Goal: Task Accomplishment & Management: Manage account settings

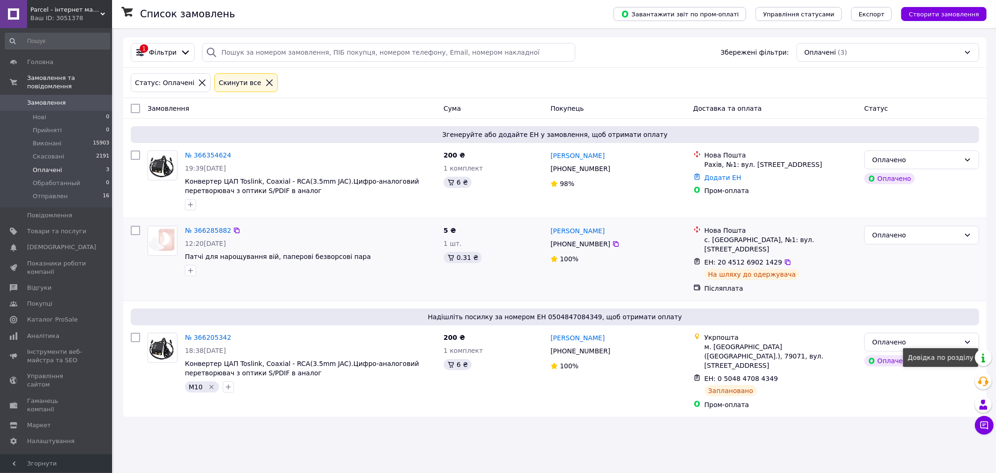
drag, startPoint x: 427, startPoint y: 245, endPoint x: 391, endPoint y: 229, distance: 39.1
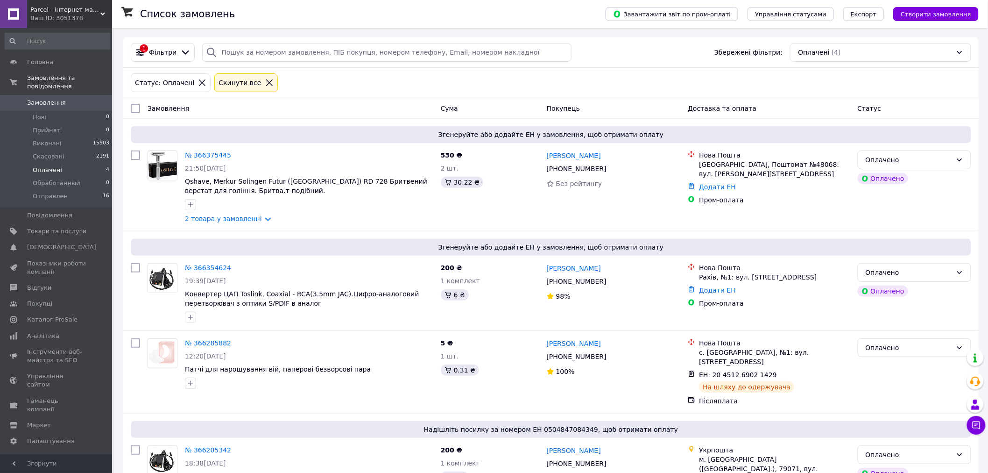
click at [45, 99] on span "Замовлення" at bounding box center [46, 103] width 39 height 8
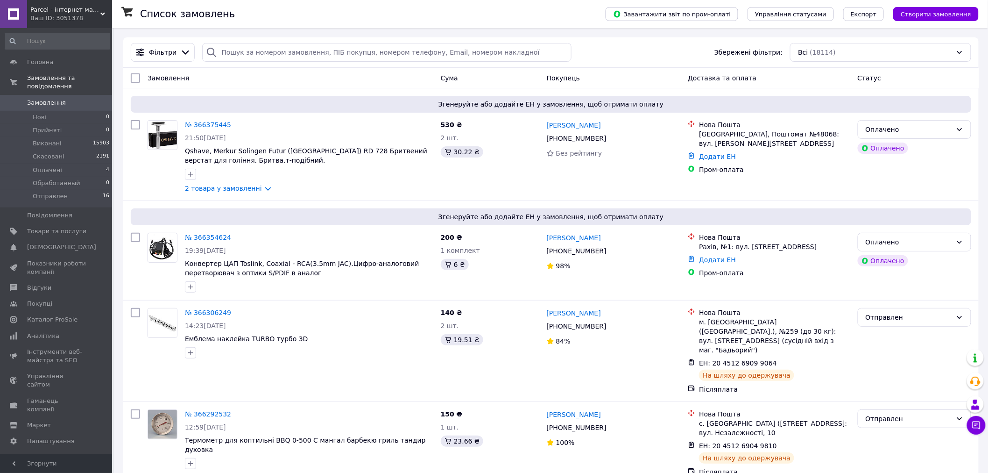
scroll to position [2242, 0]
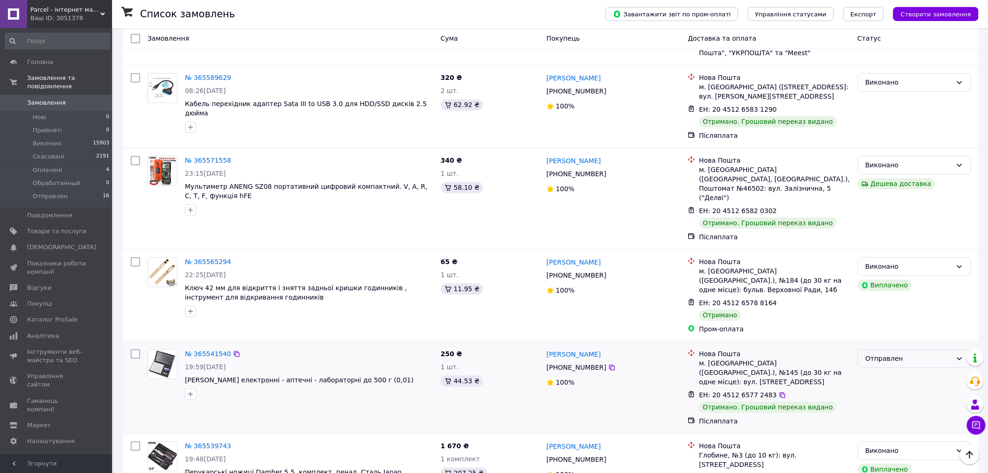
click at [887, 353] on div "Отправлен" at bounding box center [909, 358] width 86 height 10
click at [886, 246] on li "Виконано" at bounding box center [914, 246] width 113 height 17
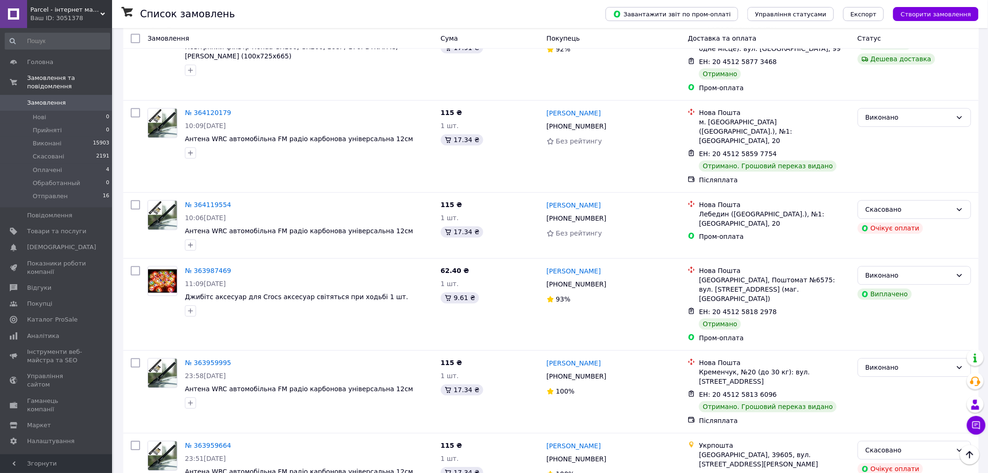
scroll to position [1736, 0]
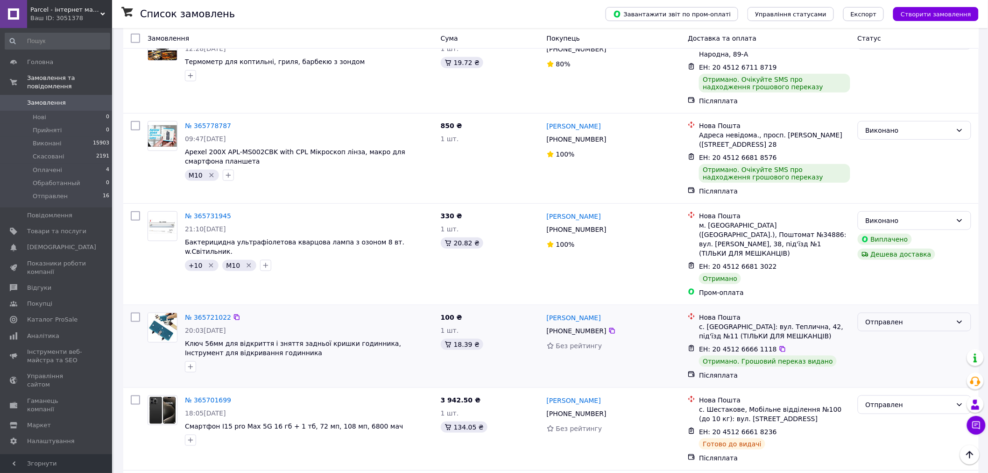
click at [905, 317] on div "Отправлен" at bounding box center [909, 322] width 86 height 10
click at [897, 240] on li "Виконано" at bounding box center [914, 237] width 113 height 17
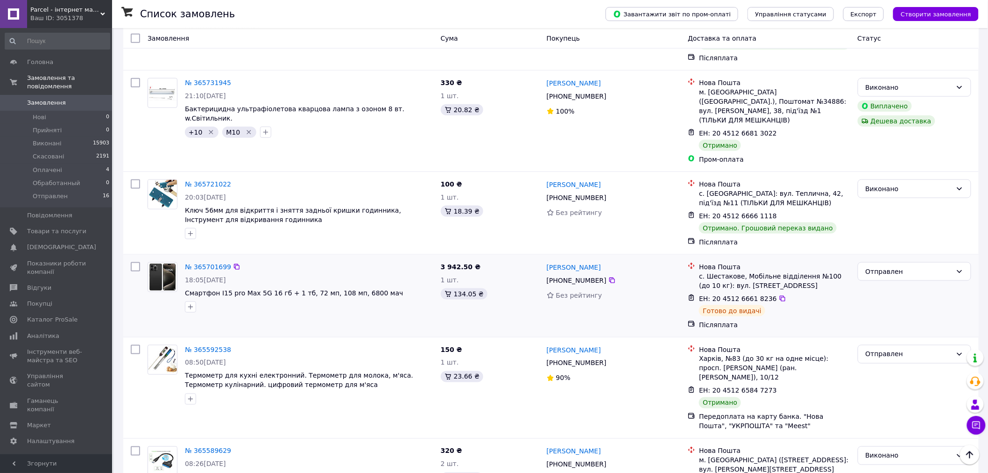
scroll to position [1840, 0]
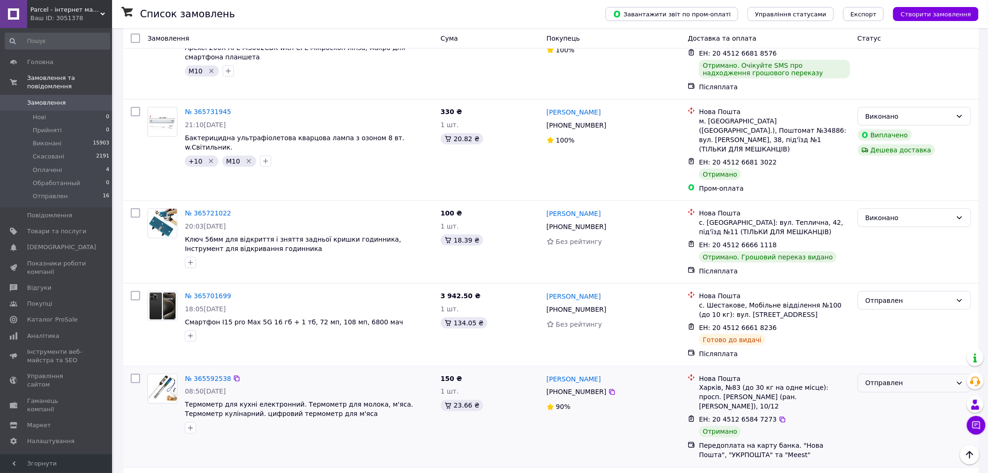
click at [886, 374] on div "Отправлен" at bounding box center [914, 383] width 113 height 19
click at [886, 310] on li "Виконано" at bounding box center [914, 308] width 113 height 17
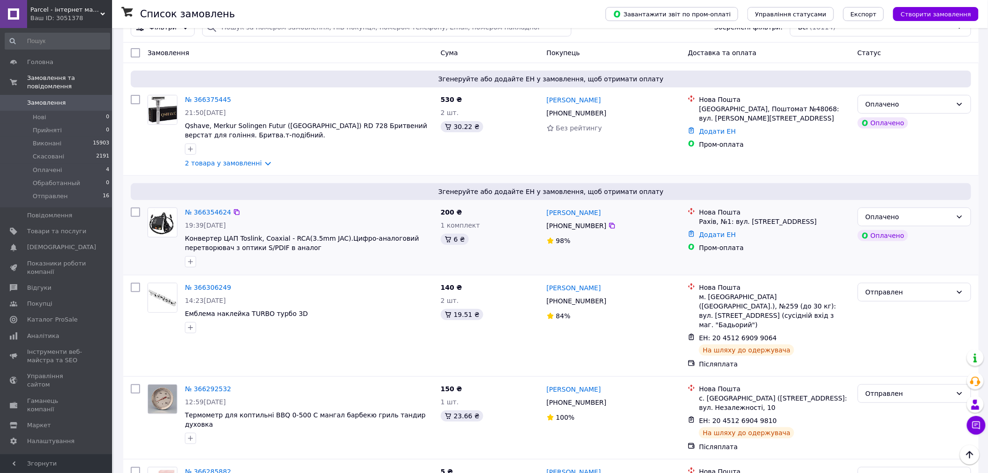
scroll to position [0, 0]
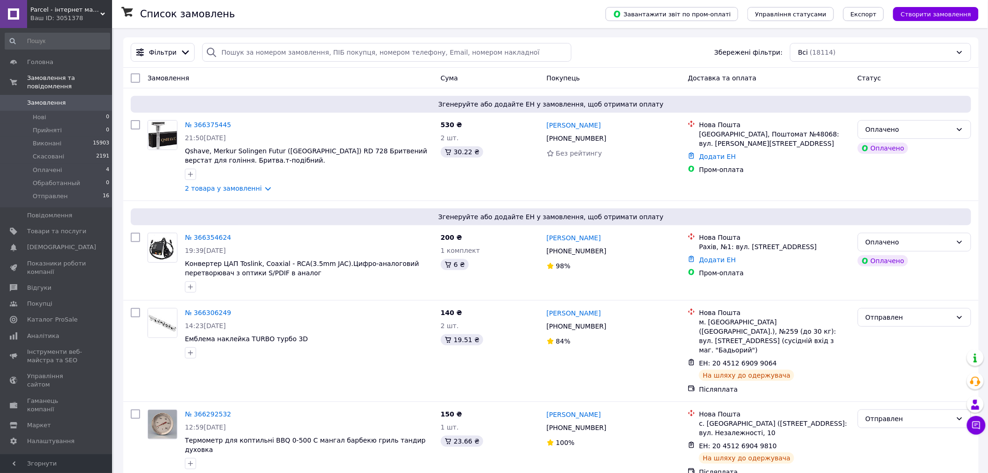
click at [916, 50] on div "Всі (18114)" at bounding box center [880, 52] width 181 height 19
click at [913, 51] on div "Всі (18114)" at bounding box center [880, 52] width 181 height 19
click at [852, 58] on div "Всі (18114)" at bounding box center [880, 52] width 181 height 19
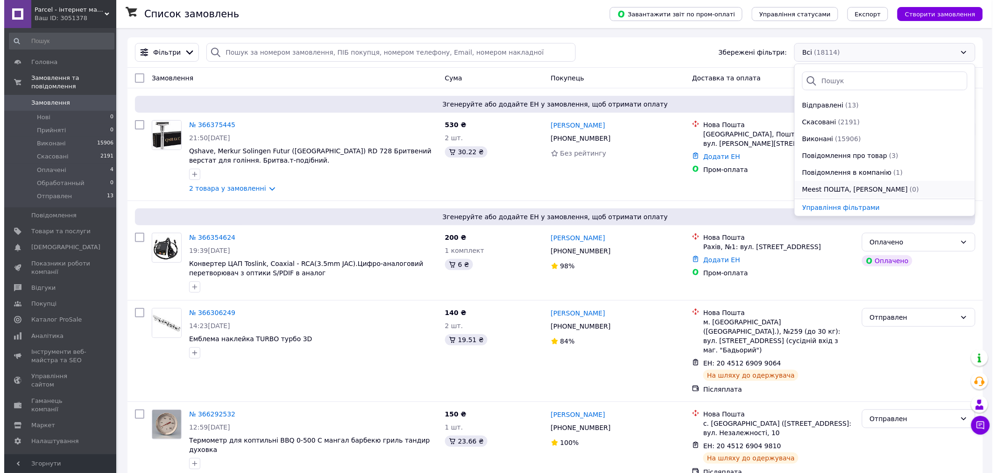
scroll to position [100, 0]
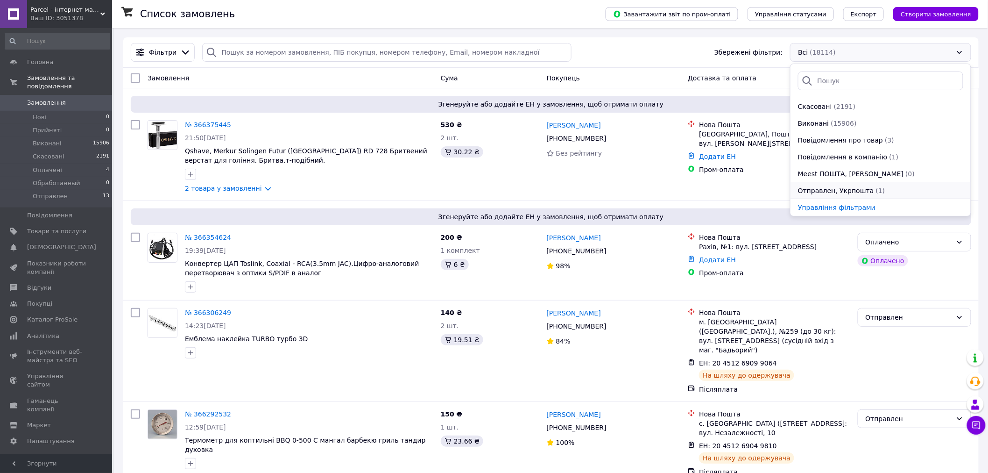
click at [876, 191] on span "(1)" at bounding box center [880, 190] width 9 height 7
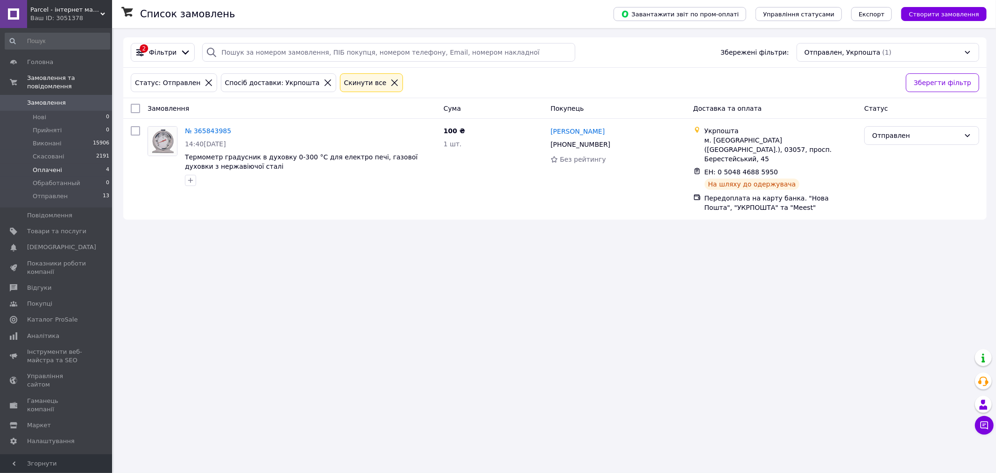
click at [43, 166] on span "Оплачені" at bounding box center [47, 170] width 29 height 8
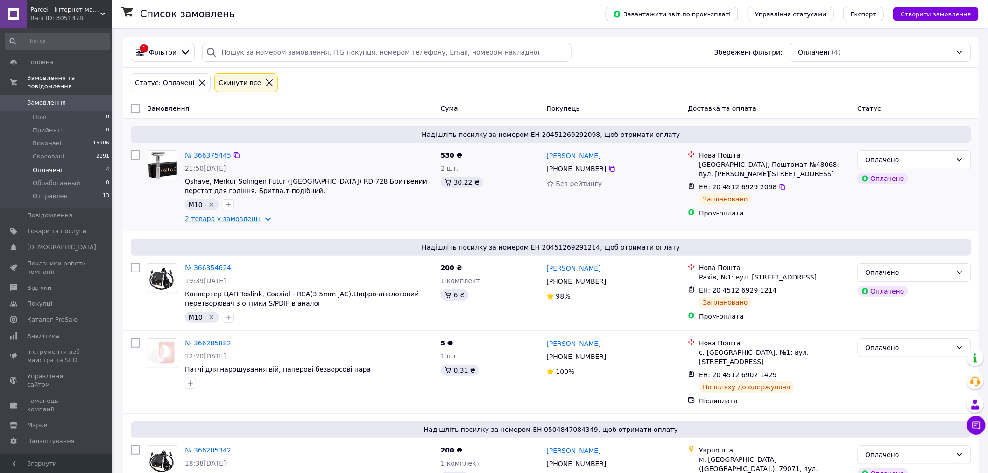
click at [249, 219] on link "2 товара у замовленні" at bounding box center [223, 218] width 77 height 7
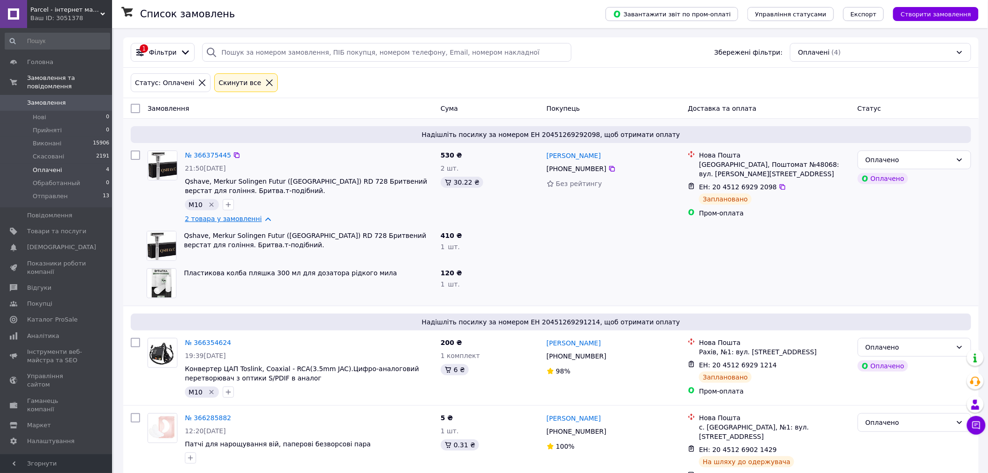
click at [261, 218] on link "2 товара у замовленні" at bounding box center [223, 218] width 77 height 7
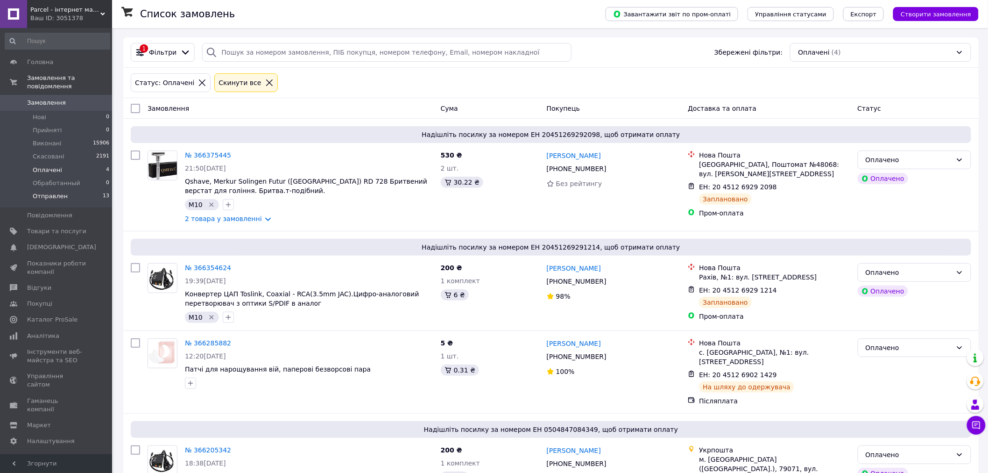
click at [57, 181] on ul "Нові 0 Прийняті 0 Виконані 15906 Скасовані 2191 Оплачені 4 Обработанный 0 Отпра…" at bounding box center [57, 159] width 115 height 97
click at [54, 192] on span "Отправлен" at bounding box center [50, 196] width 35 height 8
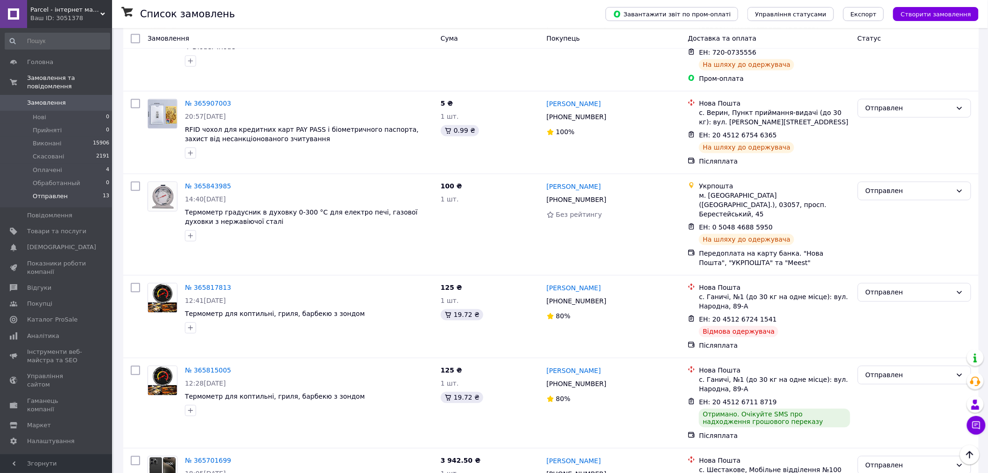
scroll to position [764, 0]
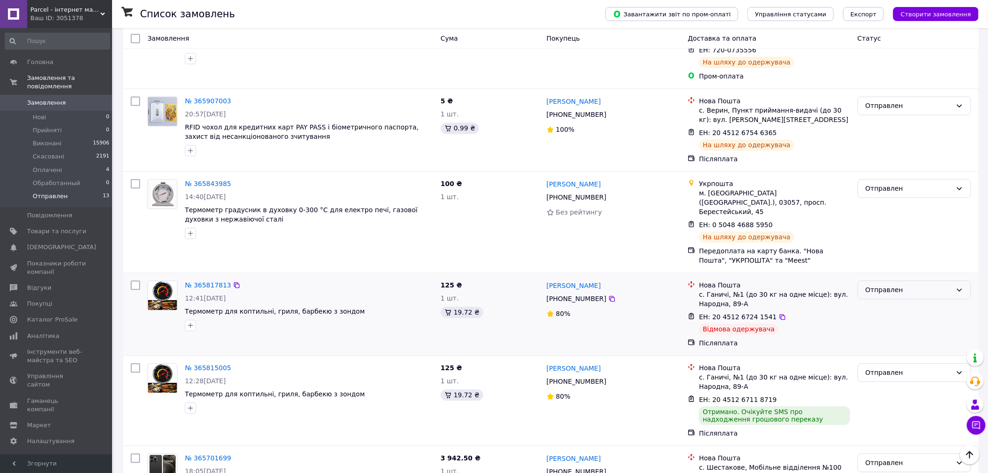
click at [895, 284] on div "Отправлен" at bounding box center [909, 289] width 86 height 10
click at [893, 282] on li "Скасовано" at bounding box center [914, 278] width 113 height 17
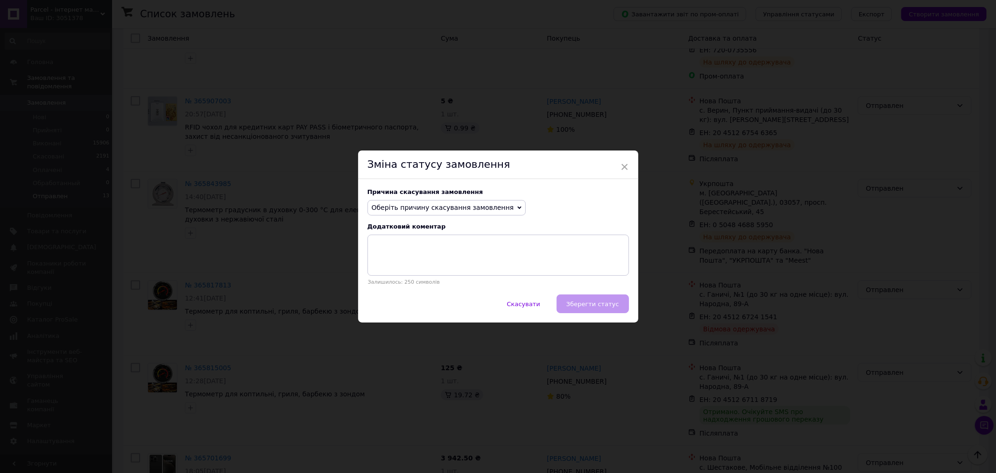
click at [469, 209] on span "Оберіть причину скасування замовлення" at bounding box center [443, 207] width 142 height 7
click at [424, 251] on li "Оплата не надійшла" at bounding box center [447, 252] width 158 height 13
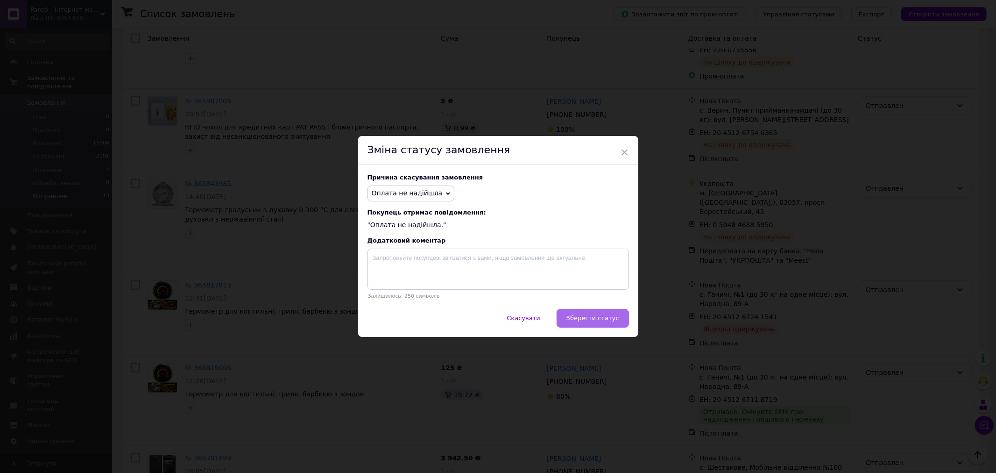
click at [590, 319] on span "Зберегти статус" at bounding box center [592, 317] width 53 height 7
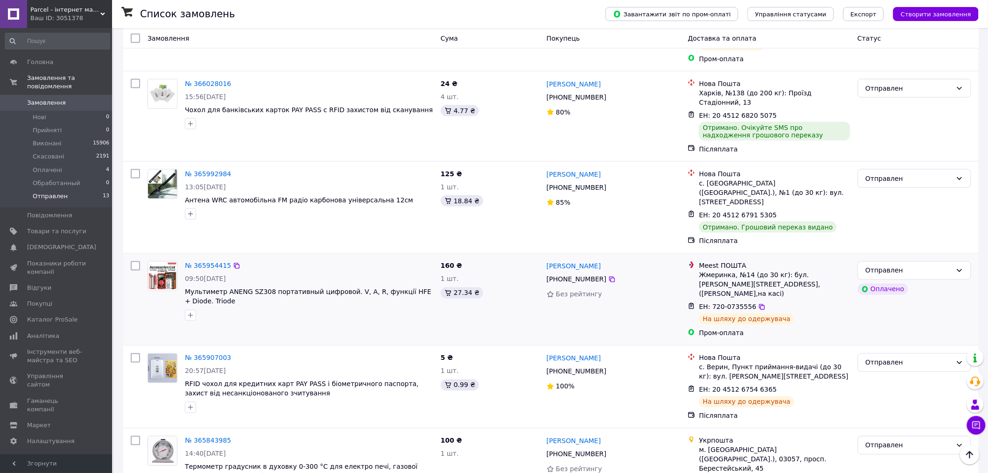
scroll to position [505, 0]
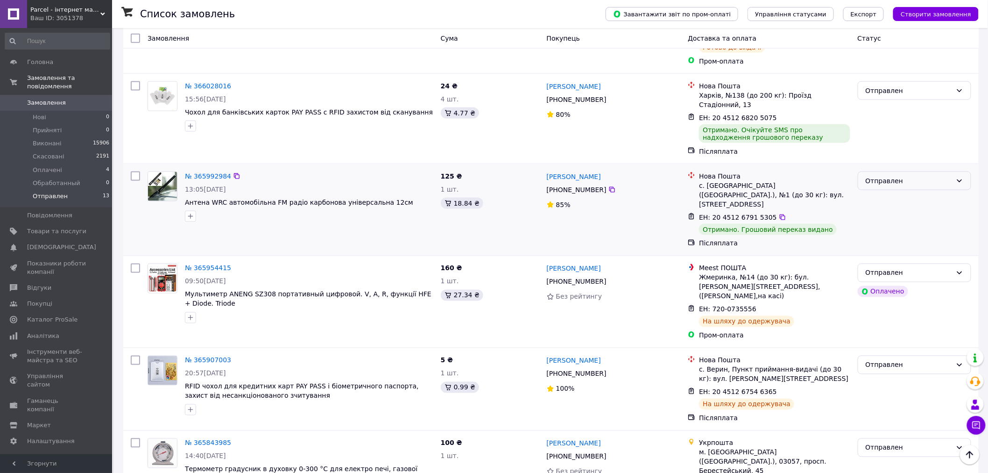
click at [875, 176] on div "Отправлен" at bounding box center [909, 181] width 86 height 10
click at [894, 186] on li "Виконано" at bounding box center [914, 181] width 113 height 17
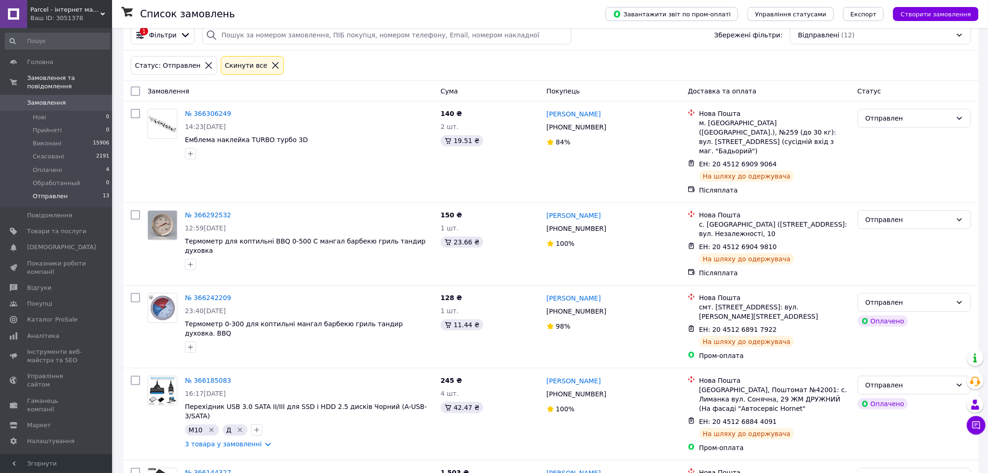
scroll to position [0, 0]
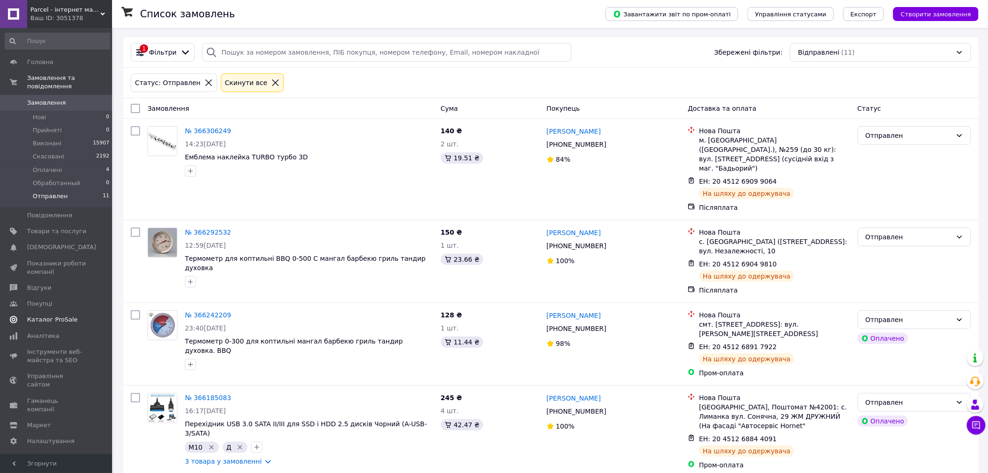
click at [59, 315] on span "Каталог ProSale" at bounding box center [52, 319] width 50 height 8
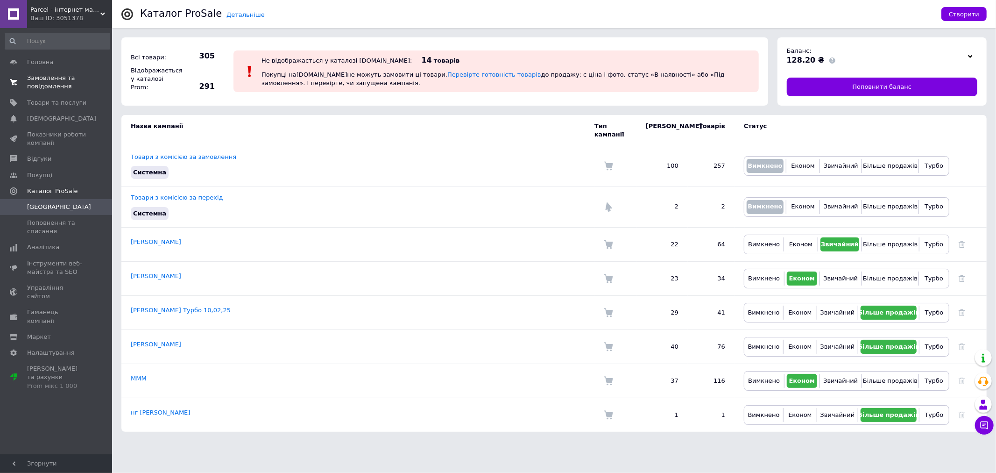
click at [39, 83] on span "Замовлення та повідомлення" at bounding box center [56, 82] width 59 height 17
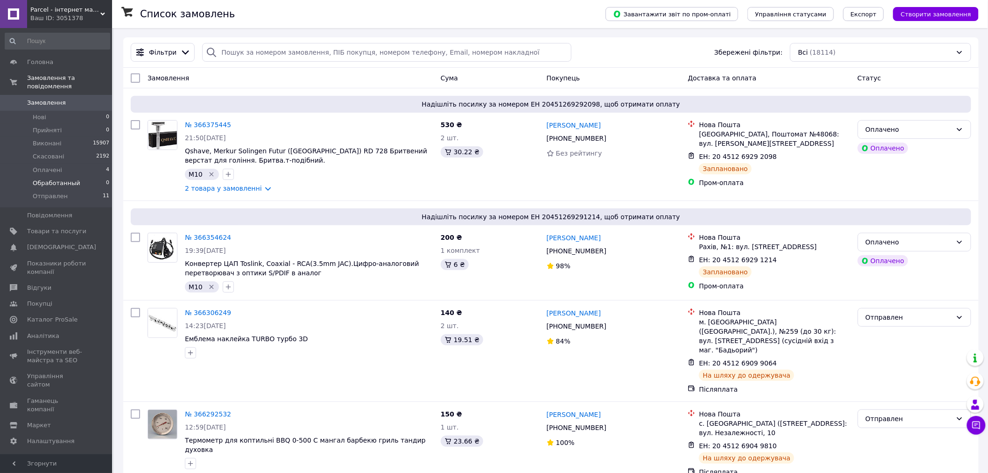
scroll to position [52, 0]
